Goal: Transaction & Acquisition: Purchase product/service

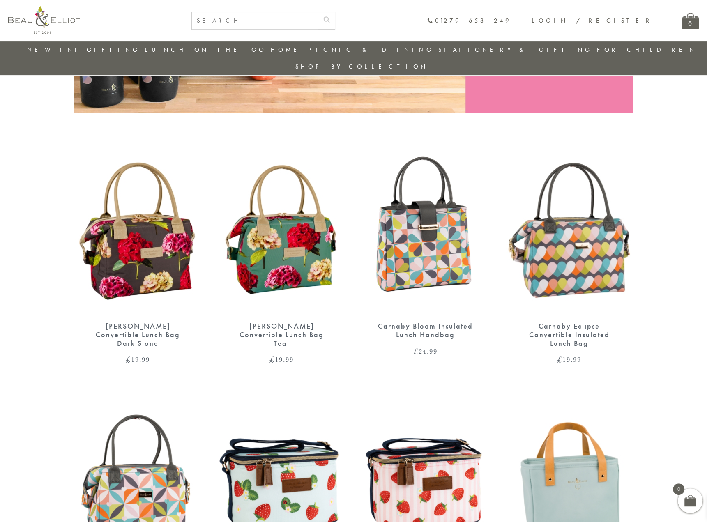
scroll to position [229, 0]
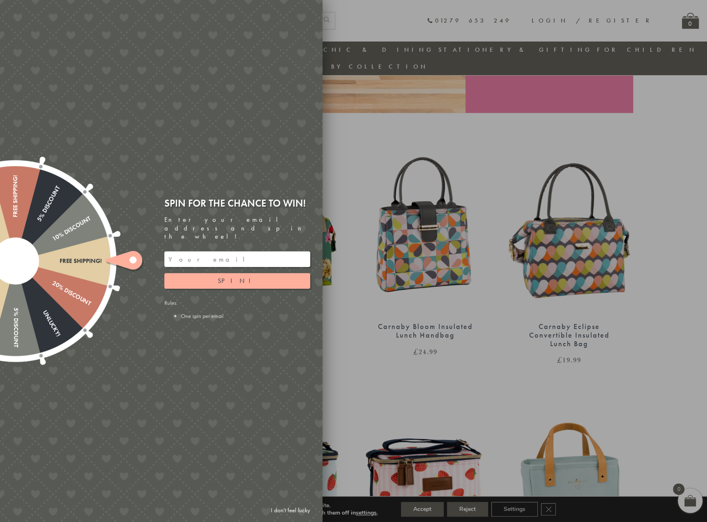
click at [303, 510] on link "I don't feel lucky" at bounding box center [291, 510] width 48 height 15
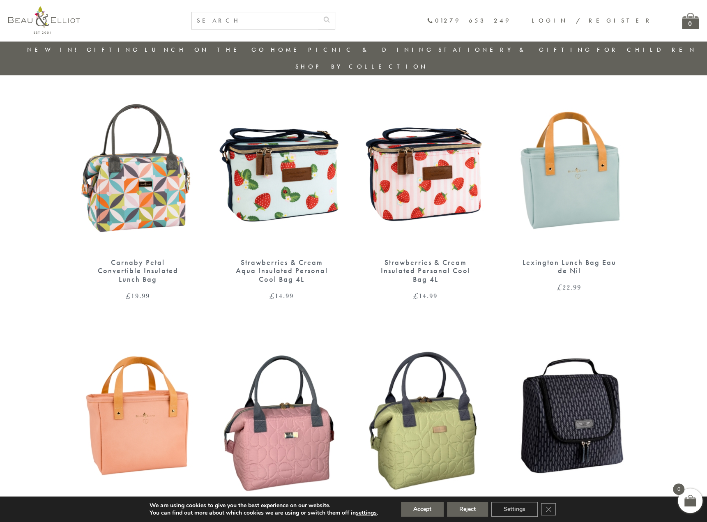
scroll to position [599, 0]
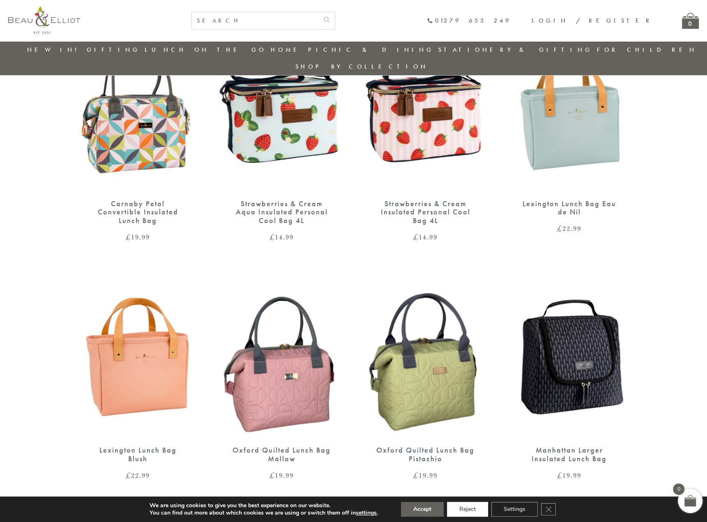
click at [466, 506] on button "Reject" at bounding box center [467, 509] width 41 height 15
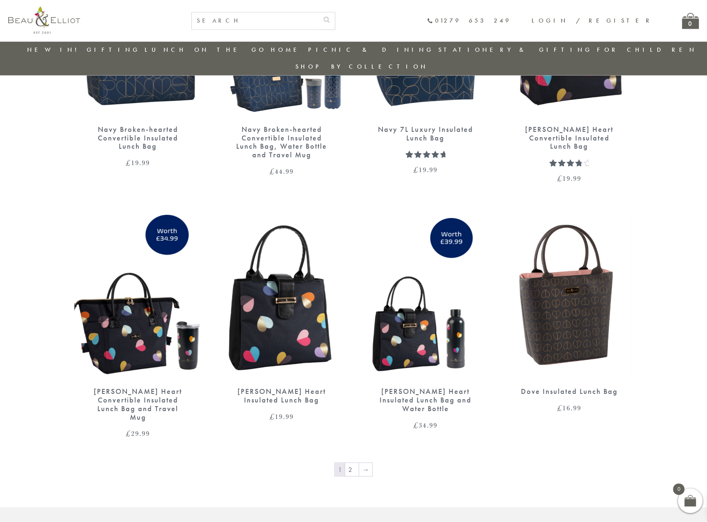
scroll to position [1161, 0]
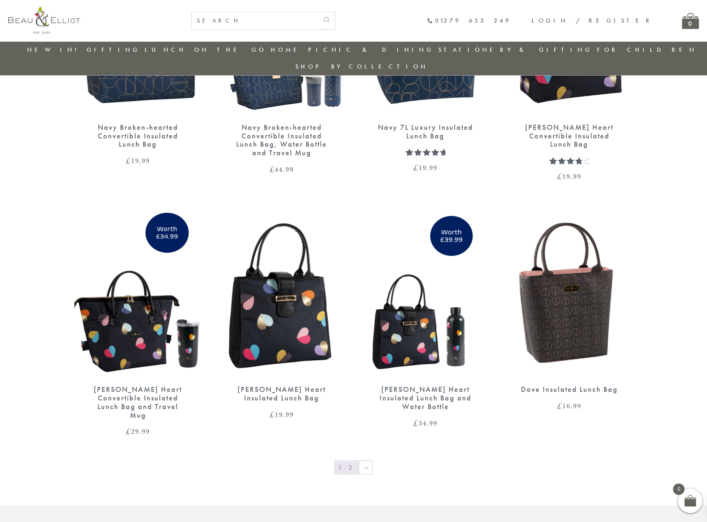
click at [352, 461] on link "2" at bounding box center [352, 467] width 14 height 13
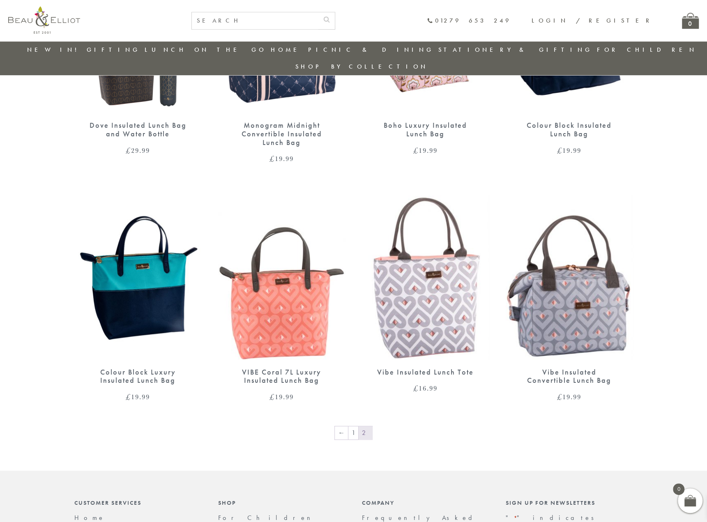
scroll to position [435, 0]
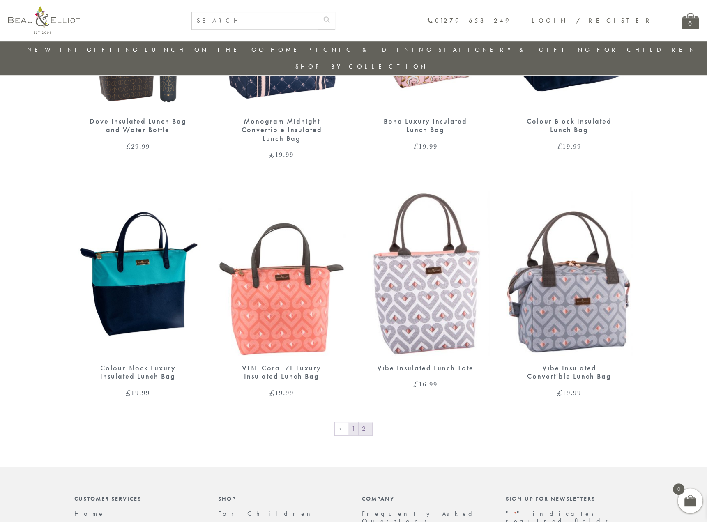
click at [353, 423] on link "1" at bounding box center [354, 429] width 10 height 13
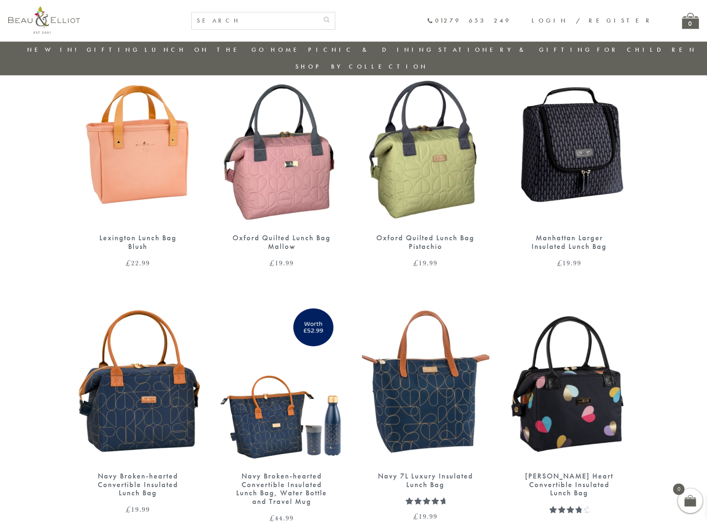
scroll to position [805, 0]
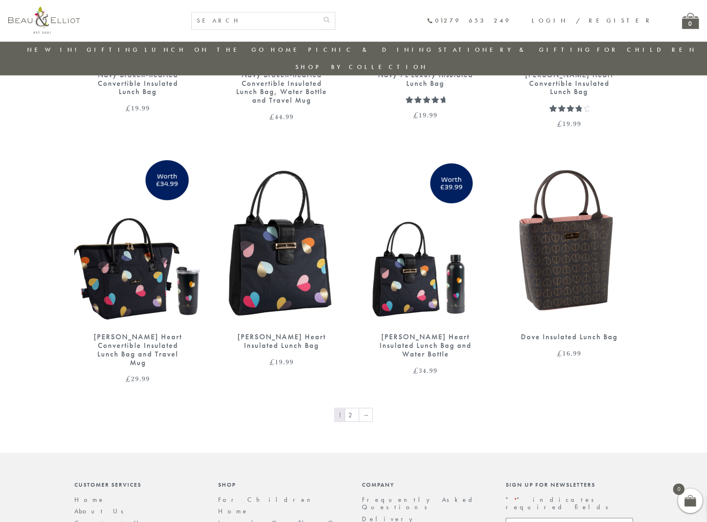
scroll to position [1216, 0]
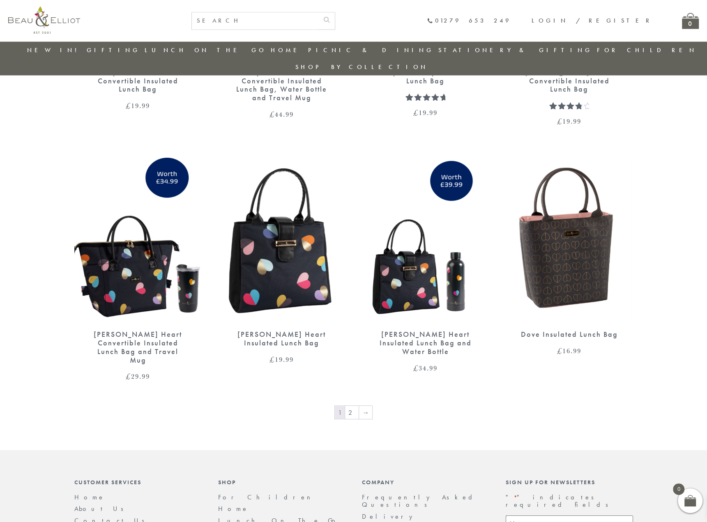
click at [146, 253] on img at bounding box center [137, 240] width 127 height 164
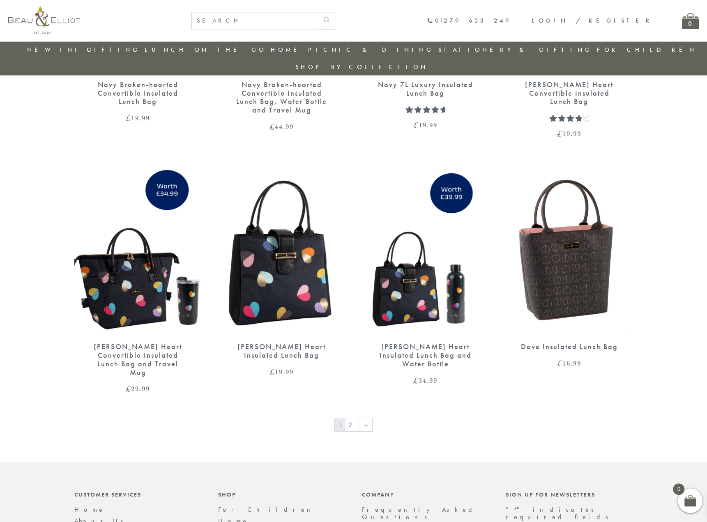
scroll to position [1216, 0]
